Goal: Use online tool/utility

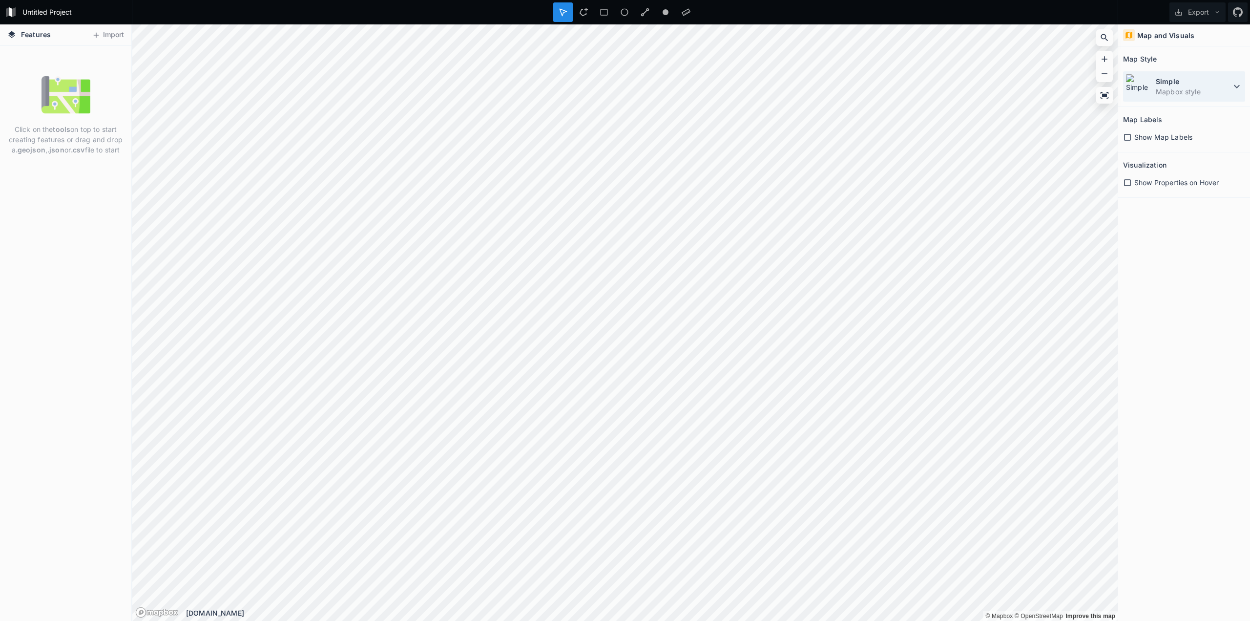
click at [1233, 89] on icon at bounding box center [1237, 87] width 12 height 12
click at [1109, 93] on icon at bounding box center [1105, 95] width 10 height 10
click at [1177, 253] on div "Map and Visuals Map Style Simple Mapbox style Map Labels Show Map Labels Visual…" at bounding box center [1185, 322] width 132 height 596
click at [645, 13] on icon at bounding box center [645, 12] width 9 height 9
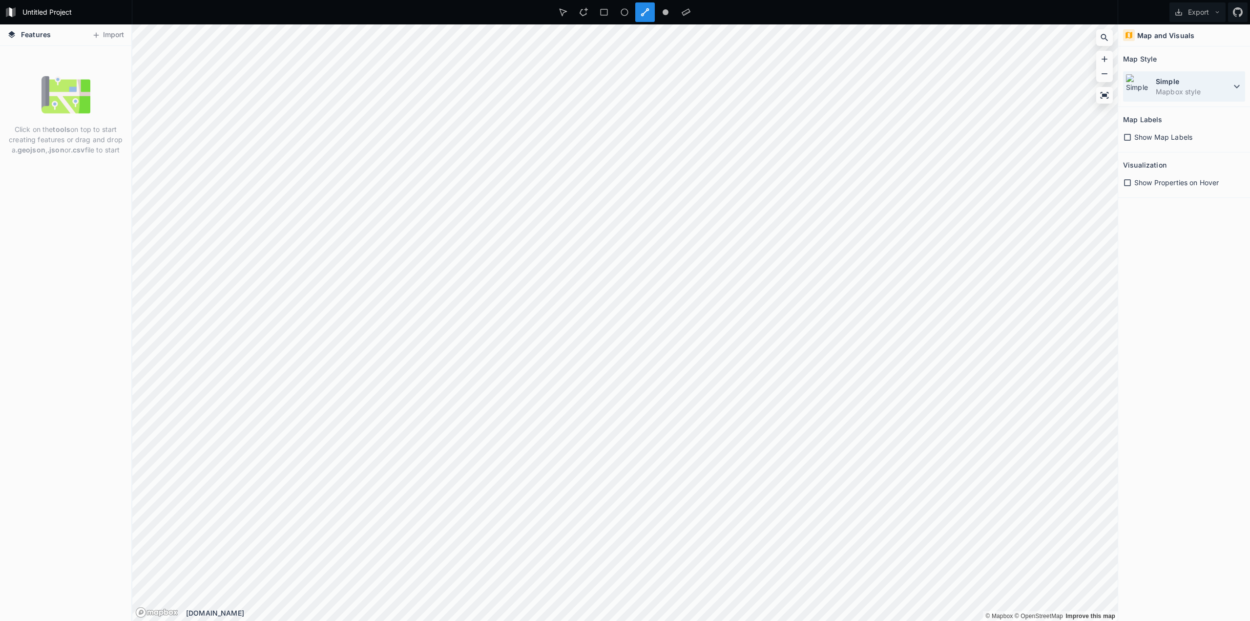
click at [1209, 85] on dt "Simple" at bounding box center [1193, 81] width 75 height 10
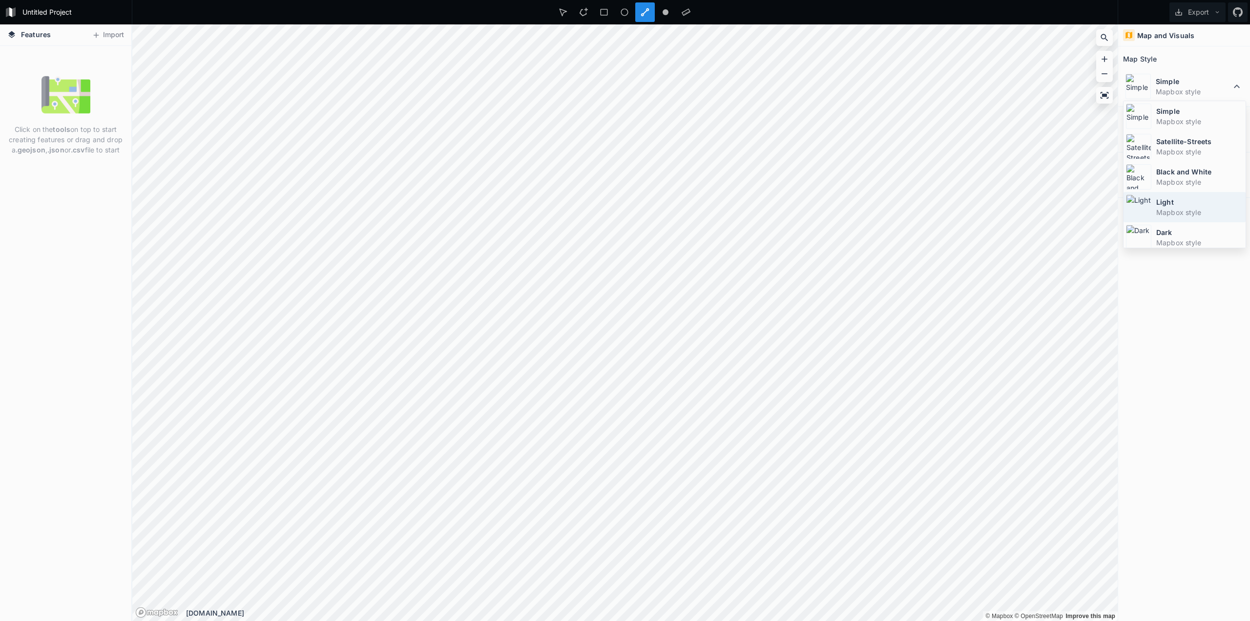
click at [1192, 203] on dt "Light" at bounding box center [1200, 202] width 87 height 10
click at [1136, 138] on span "Show Map Labels" at bounding box center [1164, 137] width 58 height 10
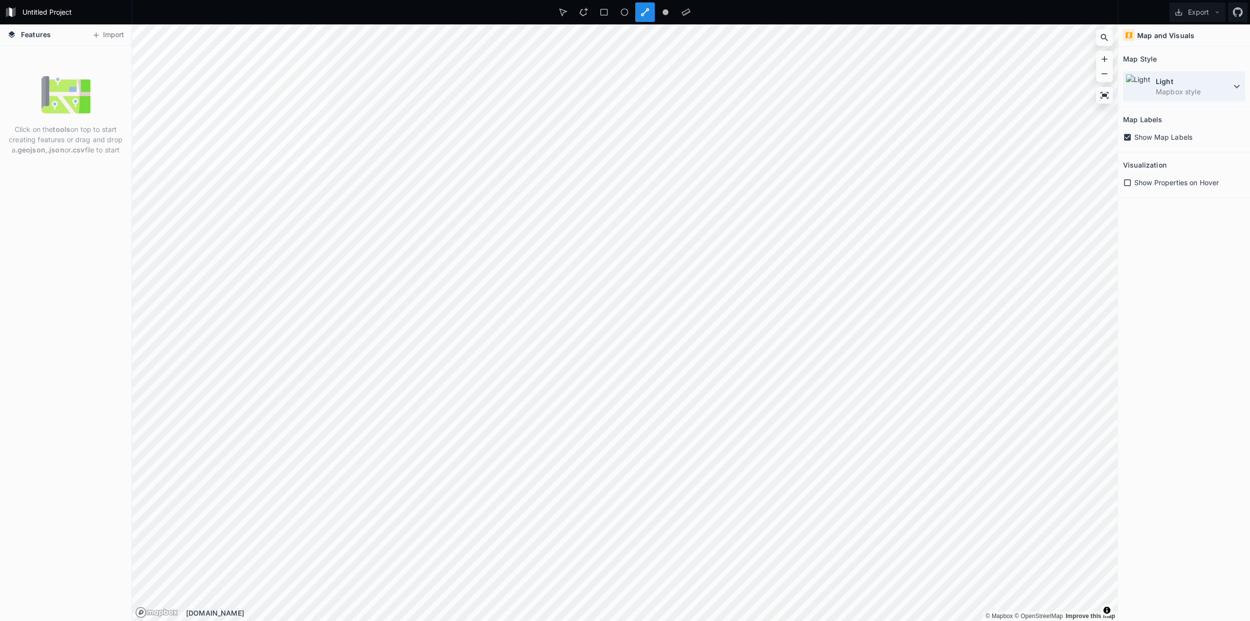
click at [1204, 95] on dd "Mapbox style" at bounding box center [1193, 91] width 75 height 10
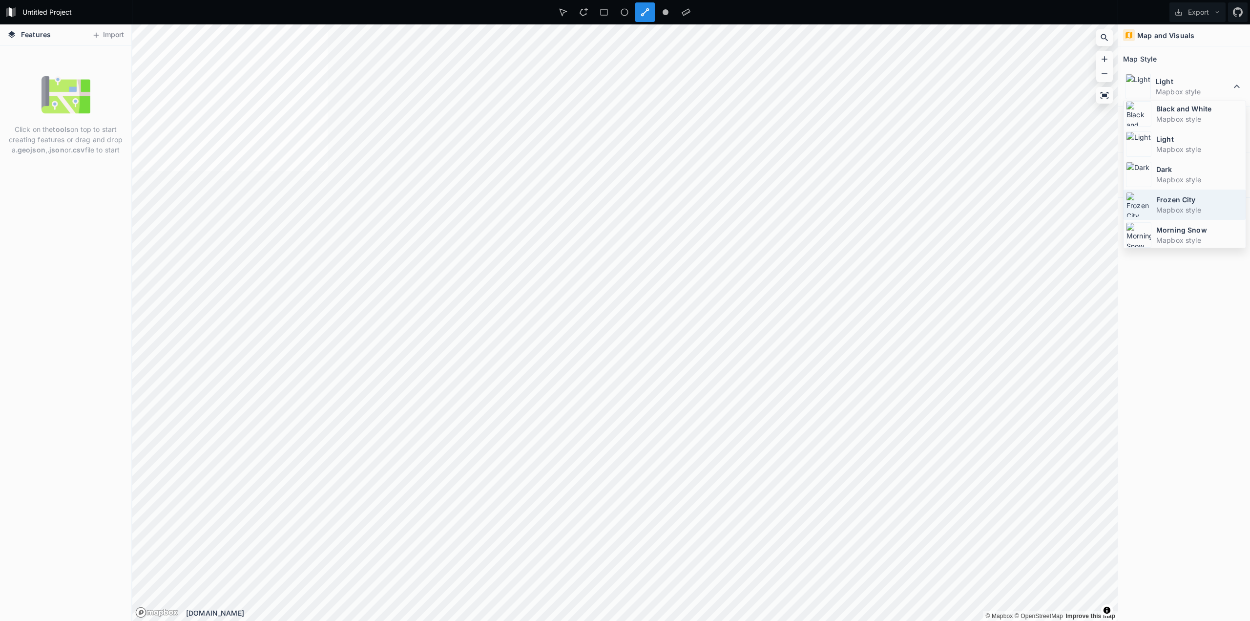
click at [1193, 205] on dd "Mapbox style" at bounding box center [1200, 210] width 87 height 10
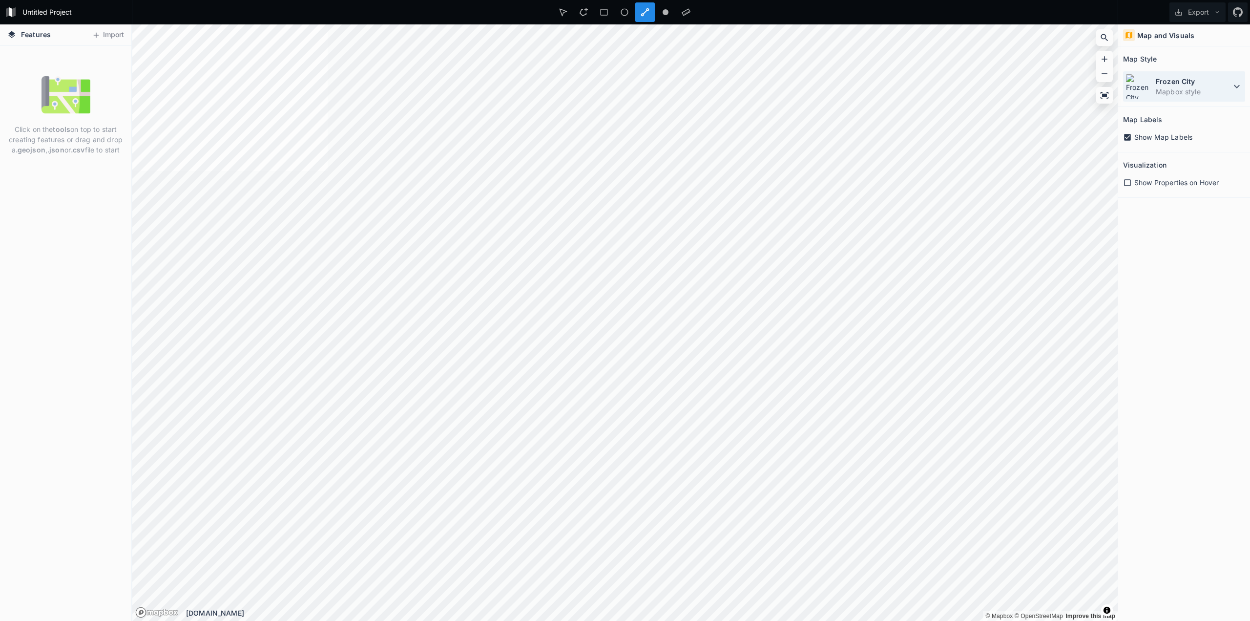
click at [1191, 87] on dd "Mapbox style" at bounding box center [1193, 91] width 75 height 10
click at [1187, 111] on dt "Simple" at bounding box center [1200, 111] width 87 height 10
click at [1174, 89] on dd "Mapbox style" at bounding box center [1193, 91] width 75 height 10
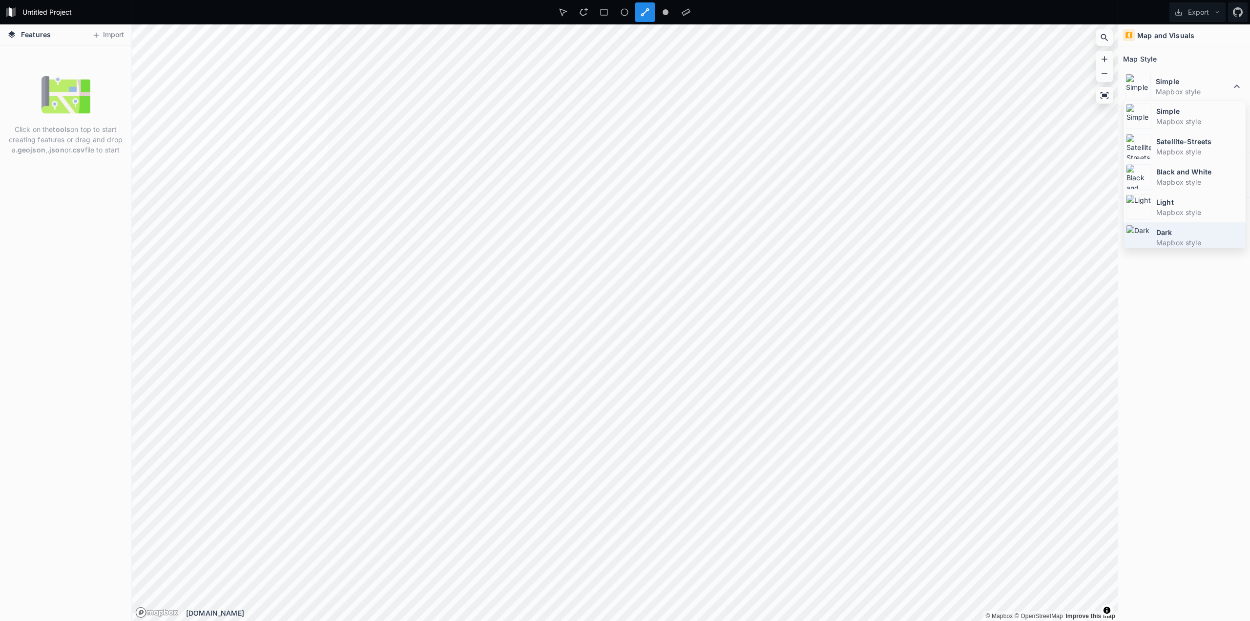
click at [1190, 237] on dd "Mapbox style" at bounding box center [1200, 242] width 87 height 10
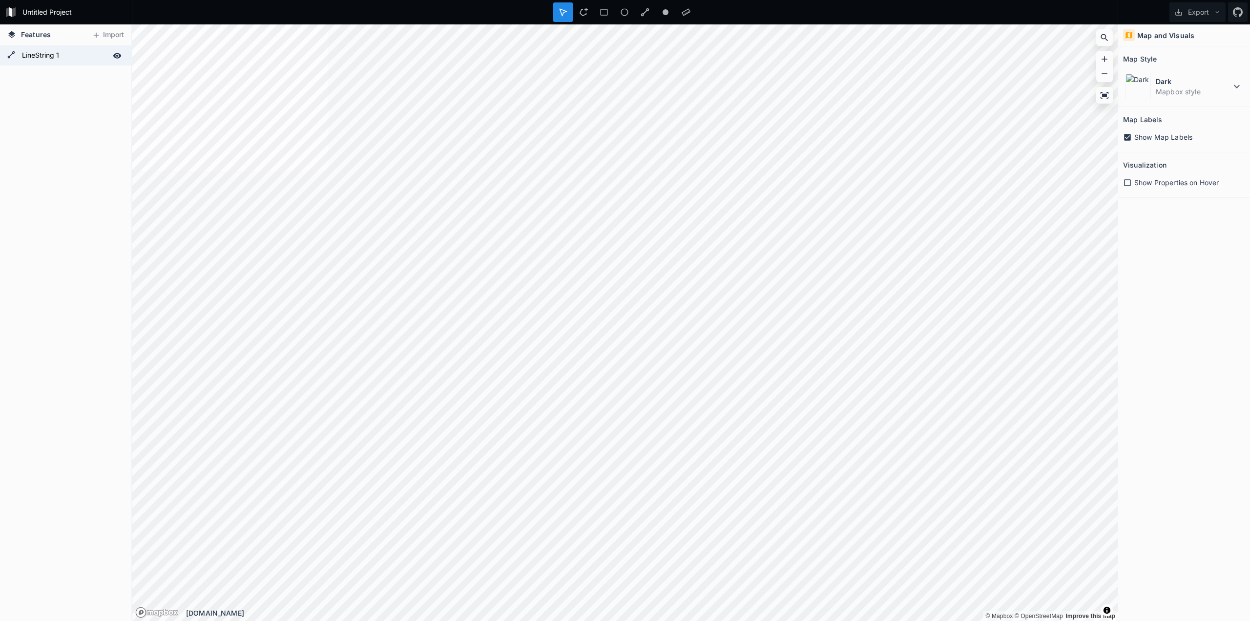
click at [33, 61] on form "LineString 1" at bounding box center [64, 55] width 91 height 15
click at [648, 16] on icon at bounding box center [645, 12] width 9 height 9
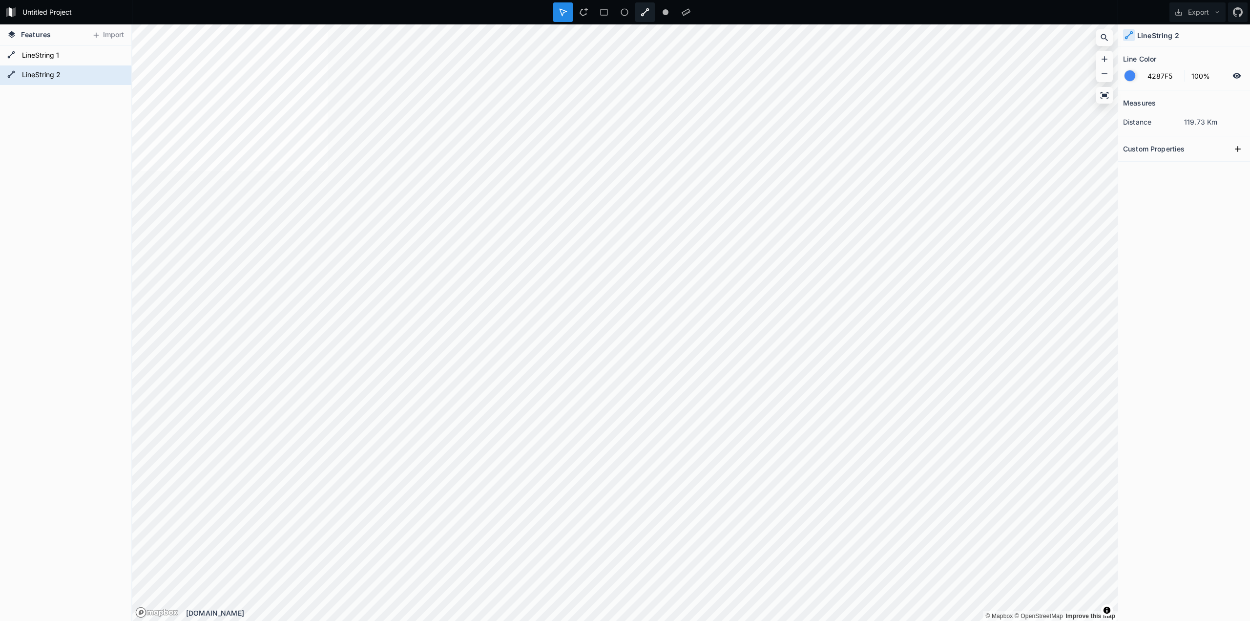
click at [648, 11] on icon at bounding box center [645, 12] width 8 height 8
click at [709, 506] on div "Modify" at bounding box center [736, 505] width 98 height 20
click at [636, 368] on div "Modify" at bounding box center [663, 365] width 98 height 20
click at [640, 351] on div "Modify" at bounding box center [662, 352] width 98 height 20
click at [640, 354] on div "Modify" at bounding box center [661, 351] width 98 height 20
